Goal: Transaction & Acquisition: Purchase product/service

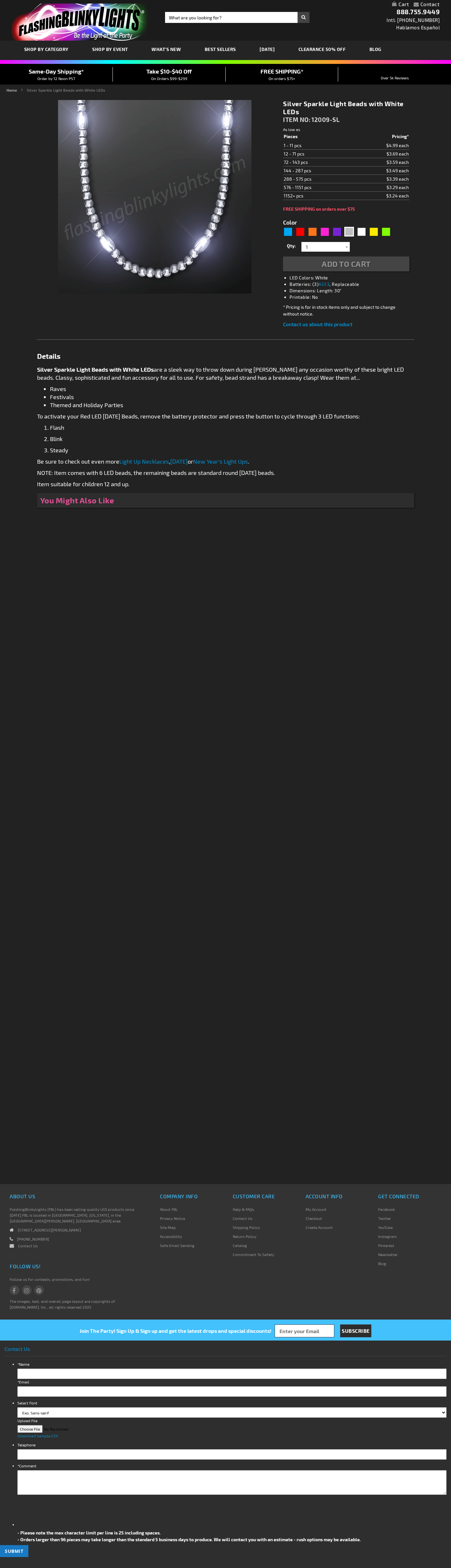
type input "5644"
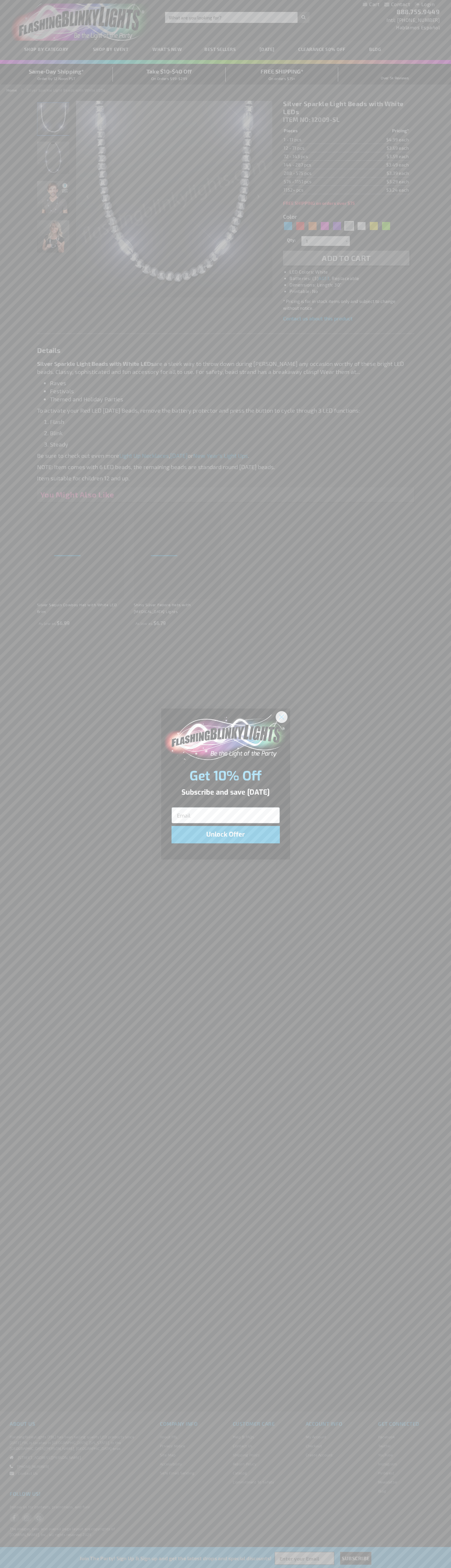
click at [282, 716] on icon "Close dialog" at bounding box center [281, 716] width 5 height 5
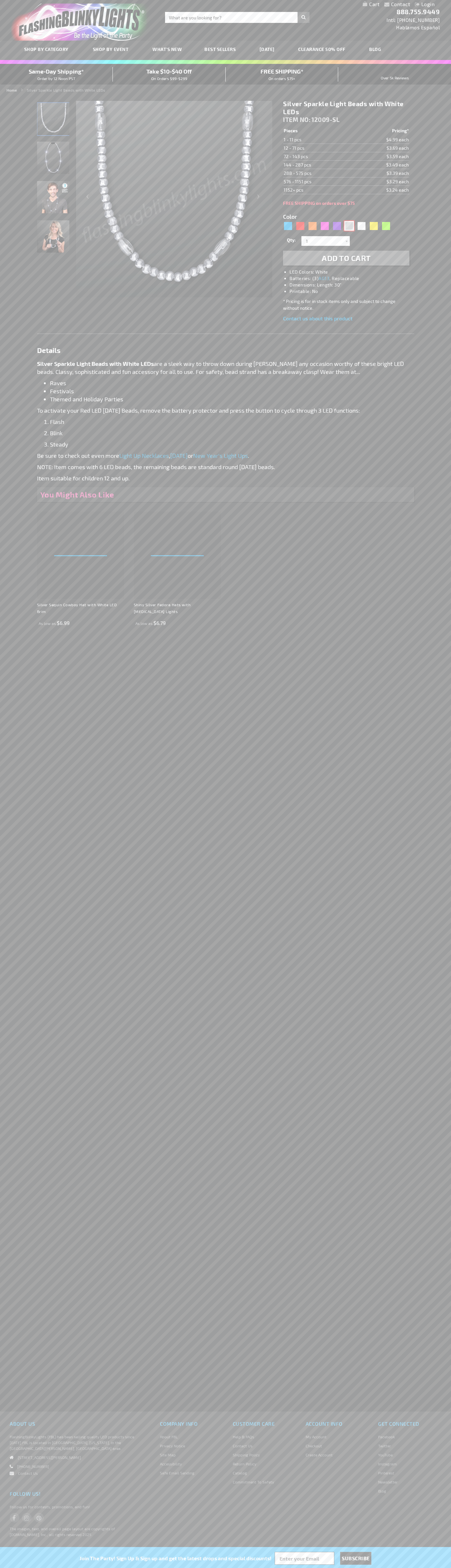
click at [349, 226] on div "Silver" at bounding box center [349, 226] width 10 height 10
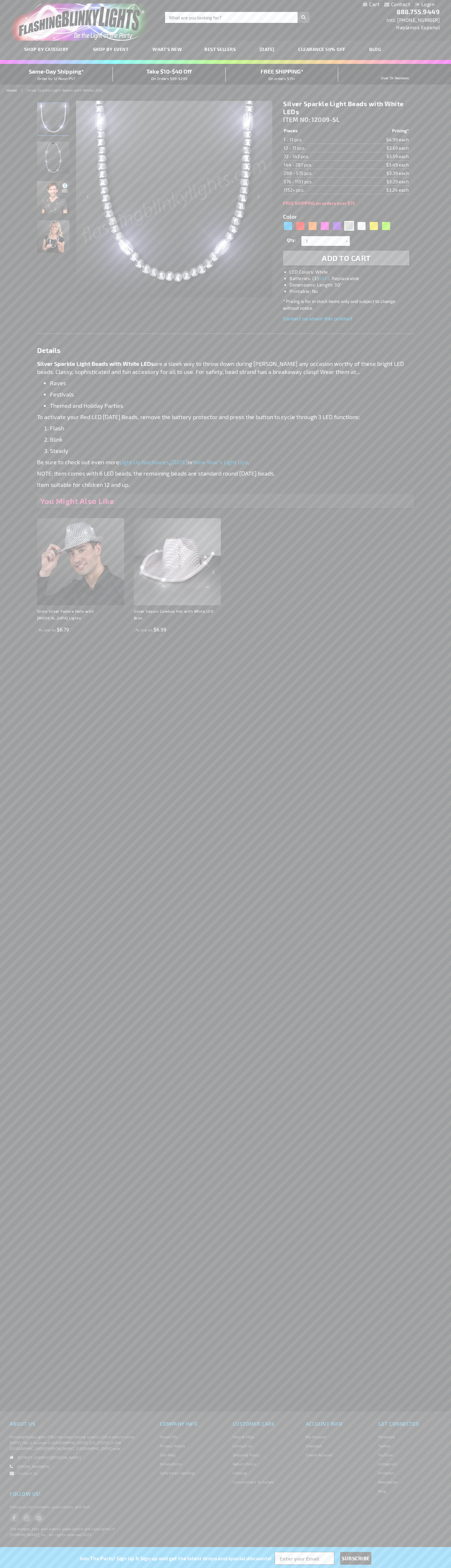
click at [346, 258] on span "Add to Cart" at bounding box center [346, 258] width 49 height 9
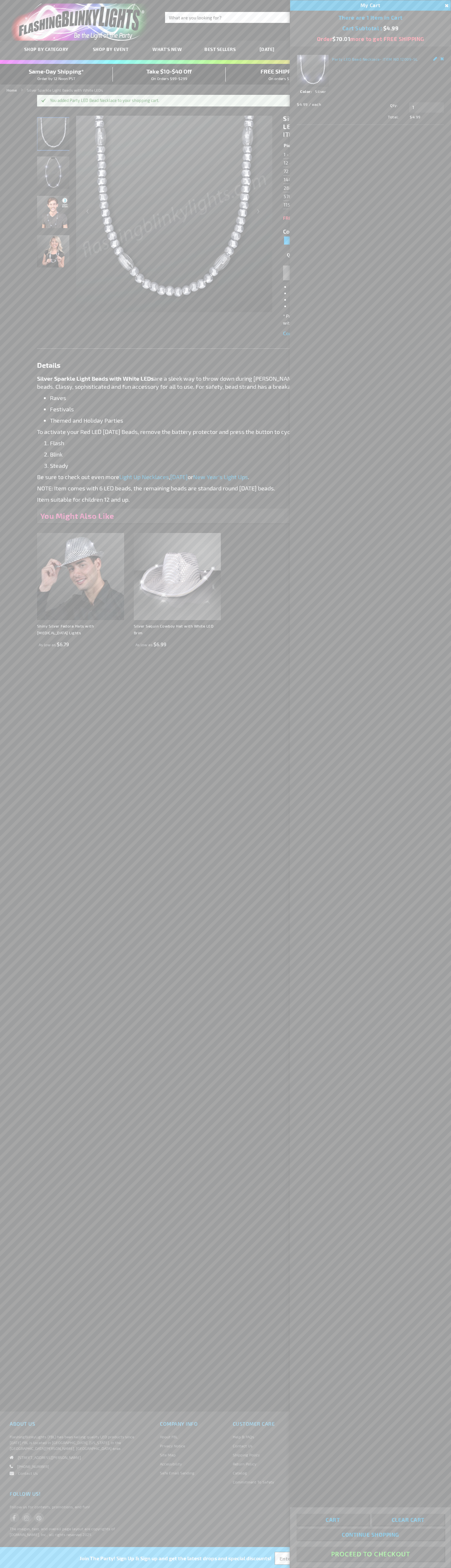
click at [370, 1554] on button "Proceed To Checkout" at bounding box center [370, 1554] width 147 height 15
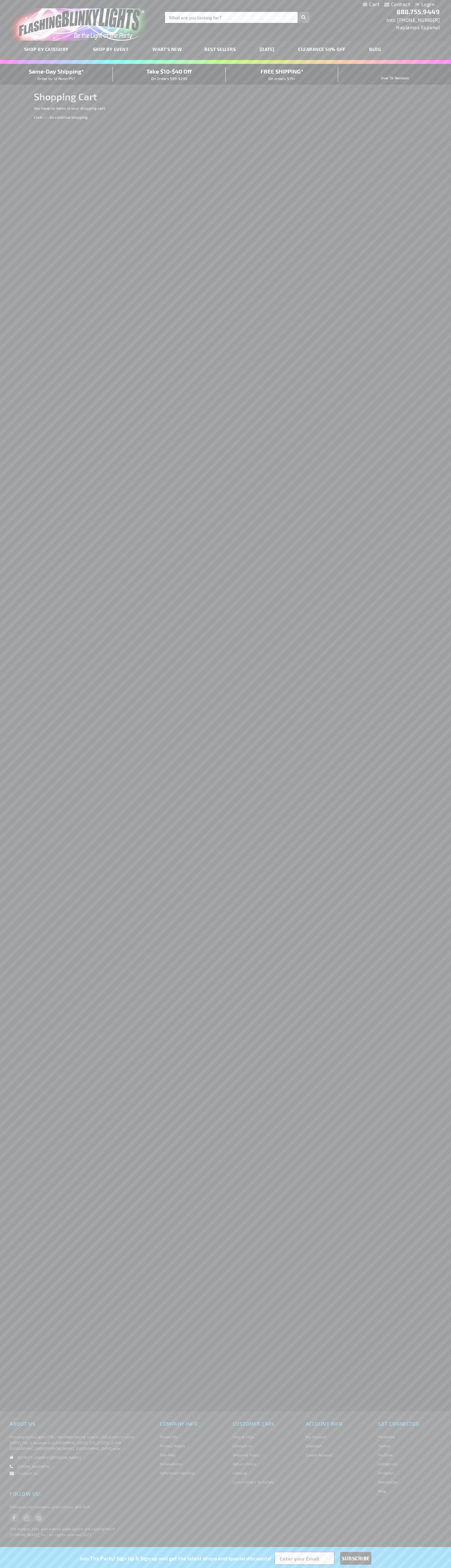
click at [56, 75] on span "Same-Day Shipping*" at bounding box center [56, 71] width 55 height 7
click at [177, 0] on div "Contact Compare Products Login Skip to Content My Cart My Cart Close You have n…" at bounding box center [226, 4] width 451 height 8
click at [426, 372] on div "Contact Compare Products Login Skip to Content My Cart My Cart Close You have n…" at bounding box center [226, 784] width 451 height 1568
click at [166, 1568] on html "The store will not work correctly when cookies are disabled. Contact Compare Pr…" at bounding box center [226, 784] width 451 height 1568
click at [25, 424] on div "Contact Compare Products Login Skip to Content My Cart My Cart Close You have n…" at bounding box center [226, 784] width 451 height 1568
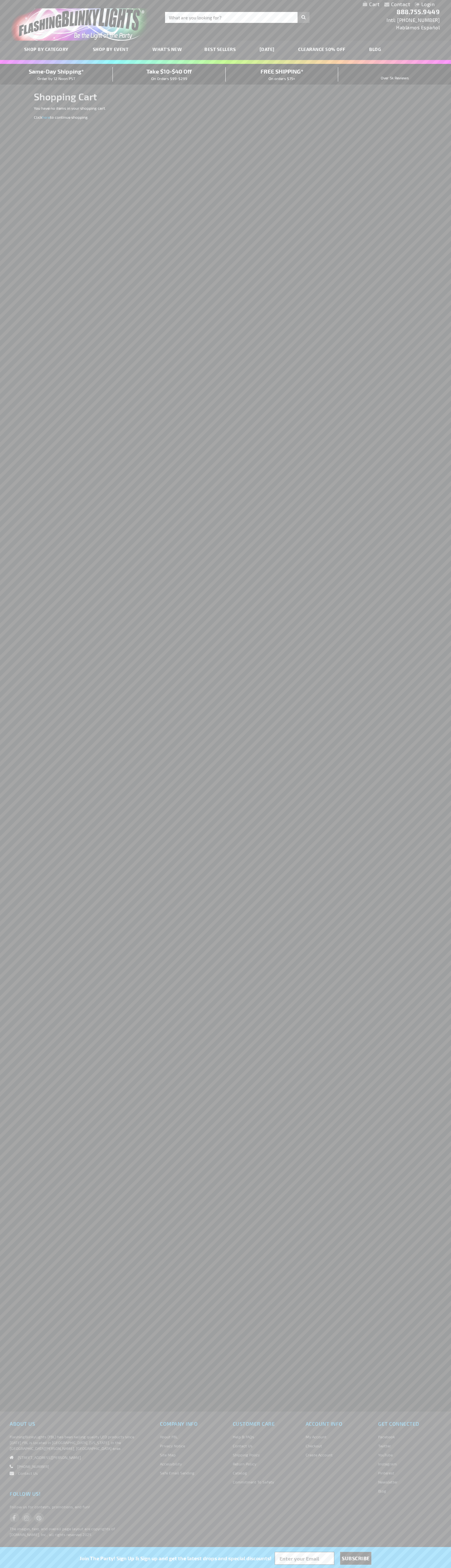
click at [56, 75] on span "Same-Day Shipping*" at bounding box center [56, 71] width 55 height 7
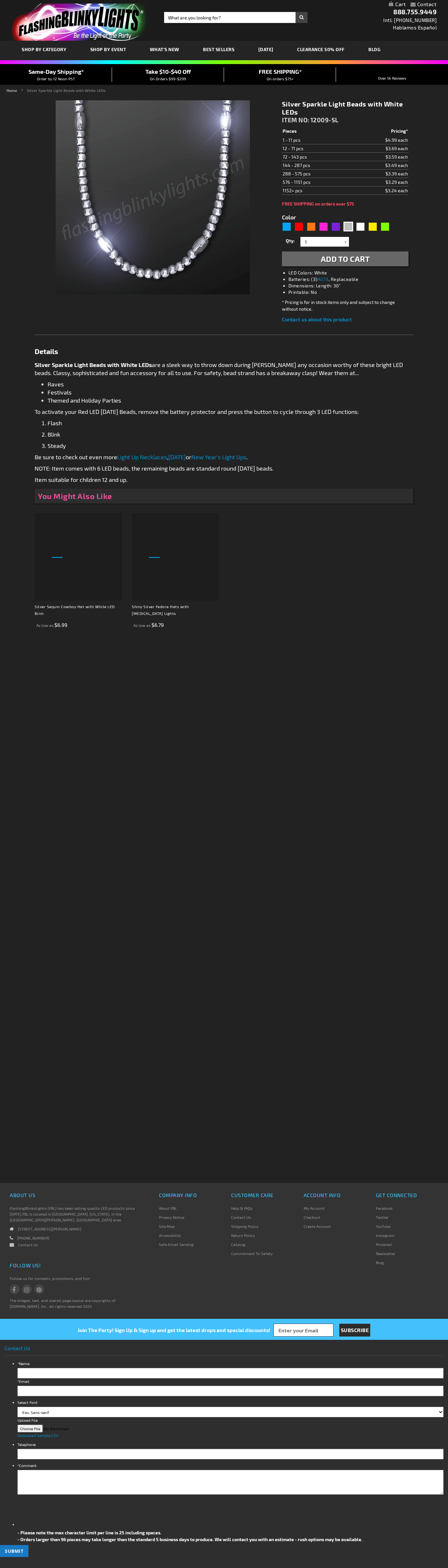
type input "5644"
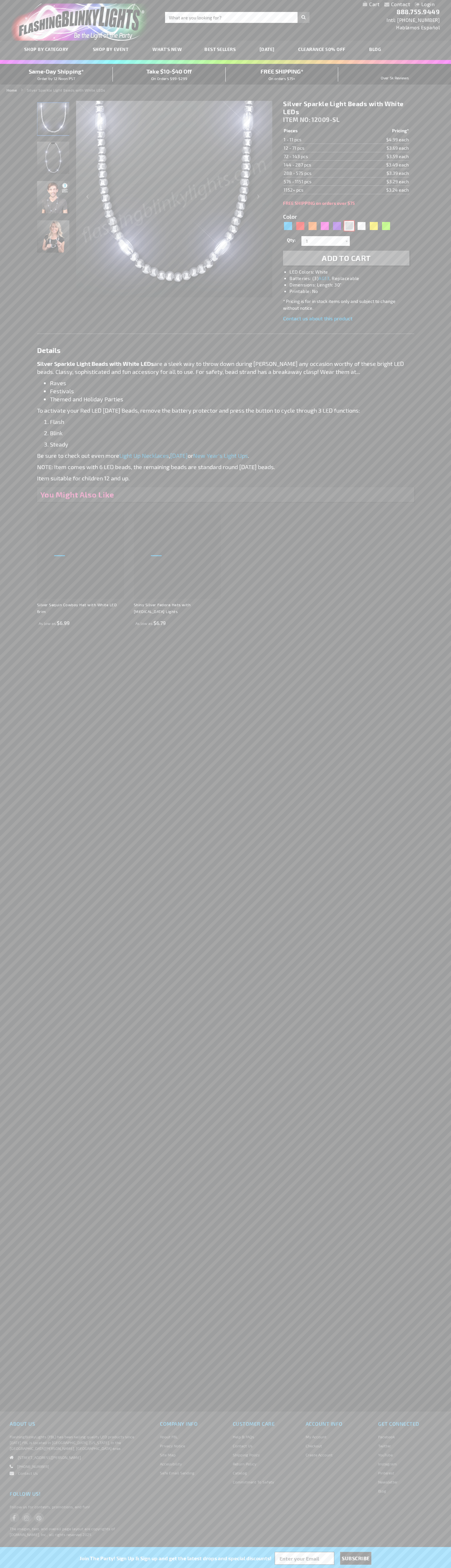
click at [349, 226] on div "Silver" at bounding box center [349, 226] width 10 height 10
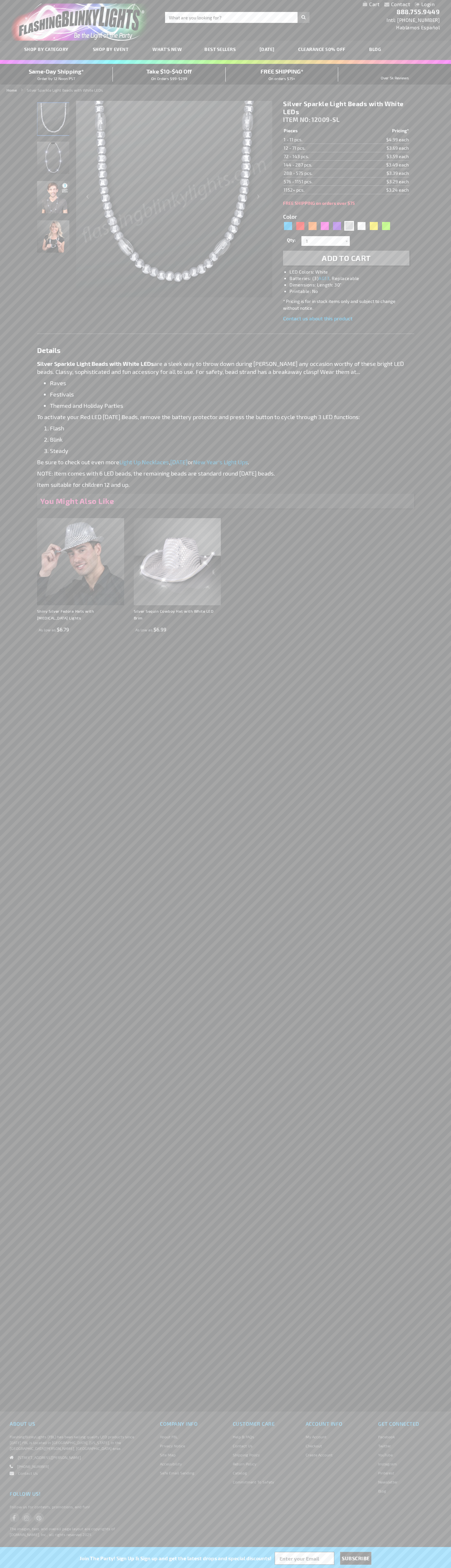
click at [346, 107] on h1 "Silver Sparkle Light Beads with White LEDs" at bounding box center [346, 108] width 126 height 16
click at [318, 140] on td "1 - 11 pcs." at bounding box center [317, 139] width 70 height 8
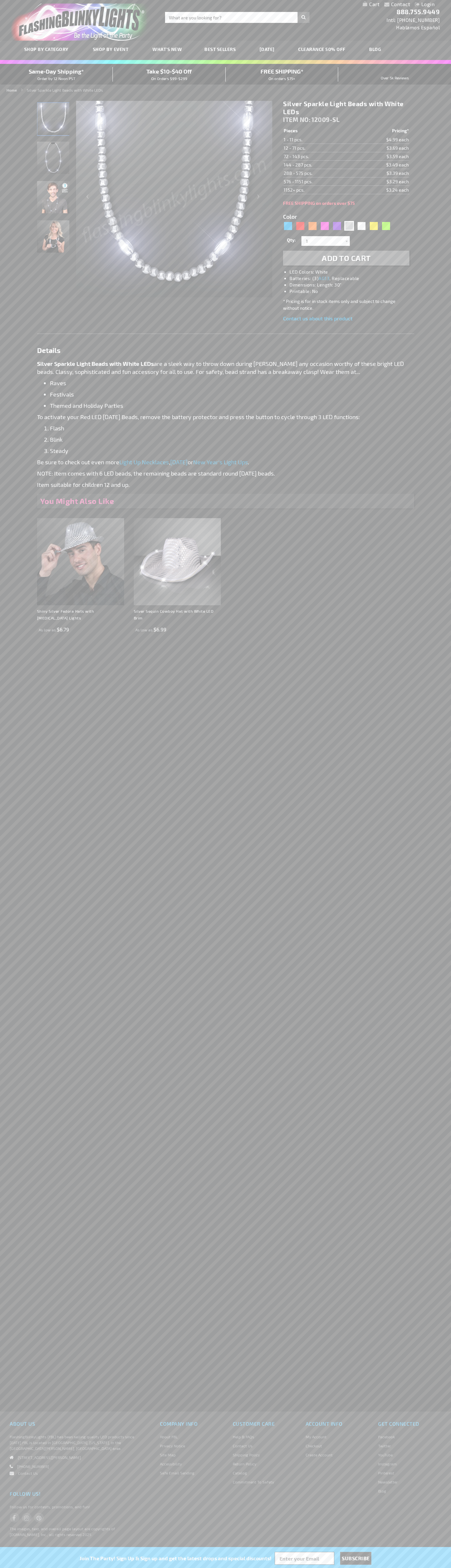
click at [318, 148] on td "12 - 71 pcs." at bounding box center [317, 147] width 70 height 8
click at [318, 157] on td "72 - 143 pcs." at bounding box center [317, 156] width 70 height 8
